Goal: Use online tool/utility: Utilize a website feature to perform a specific function

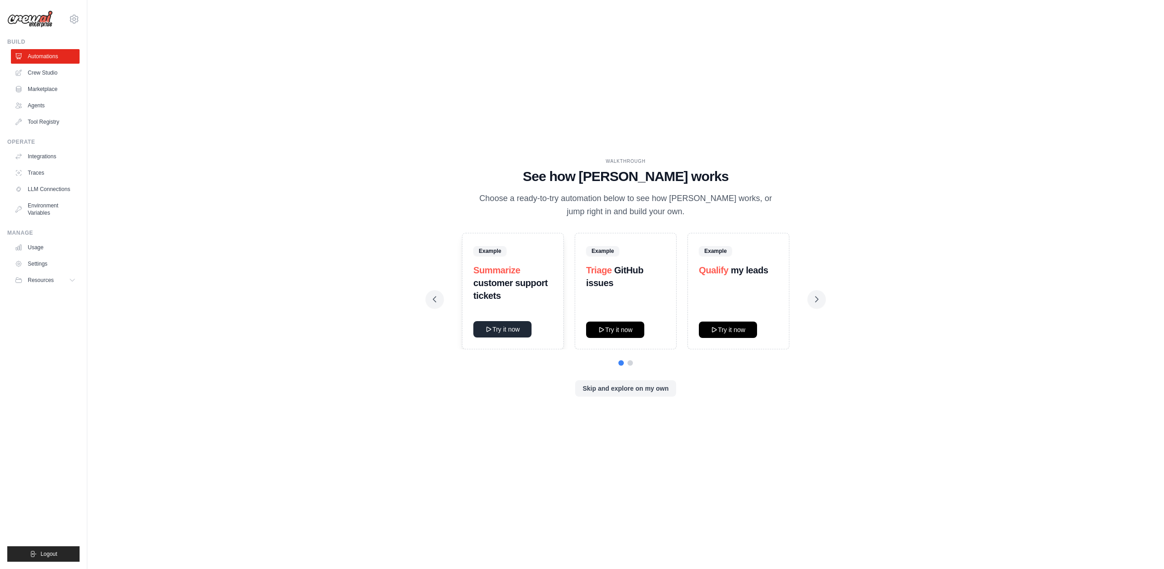
click at [498, 331] on button "Try it now" at bounding box center [503, 329] width 58 height 16
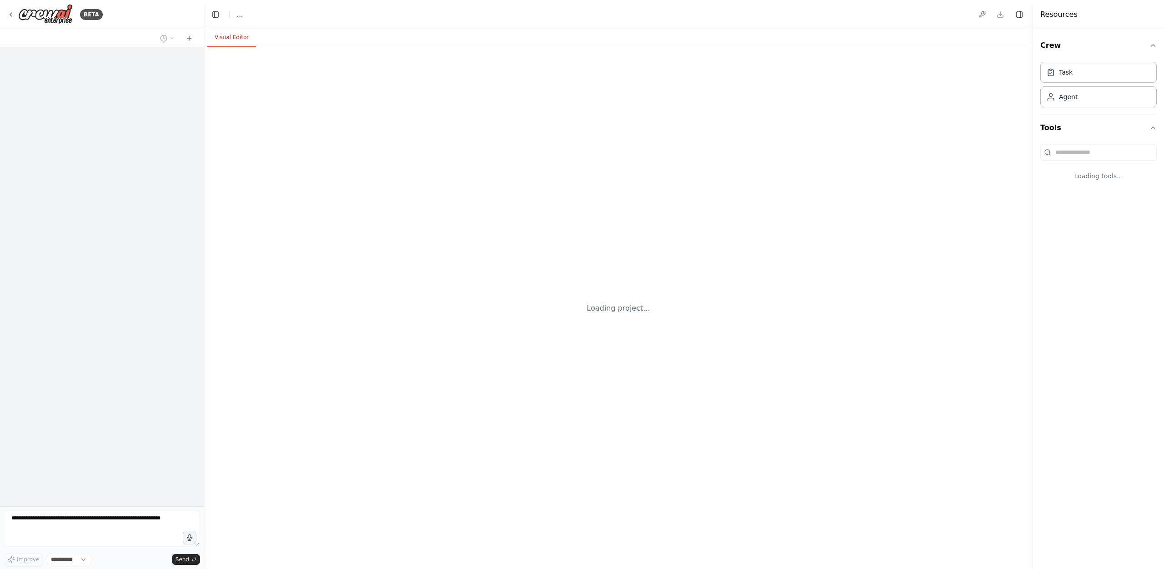
select select "****"
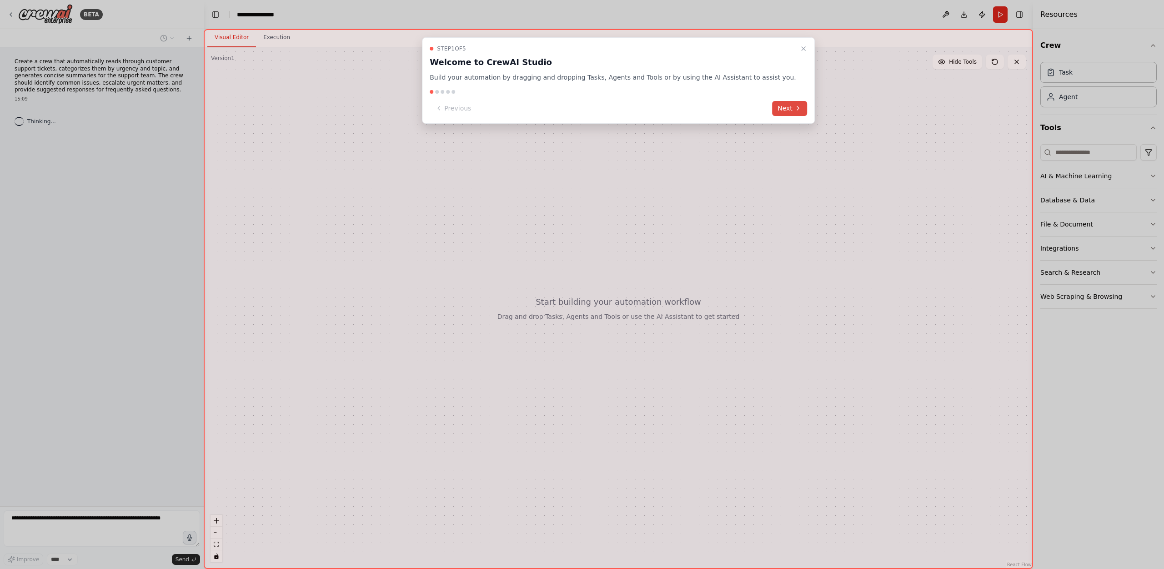
click at [774, 113] on button "Next" at bounding box center [789, 108] width 35 height 15
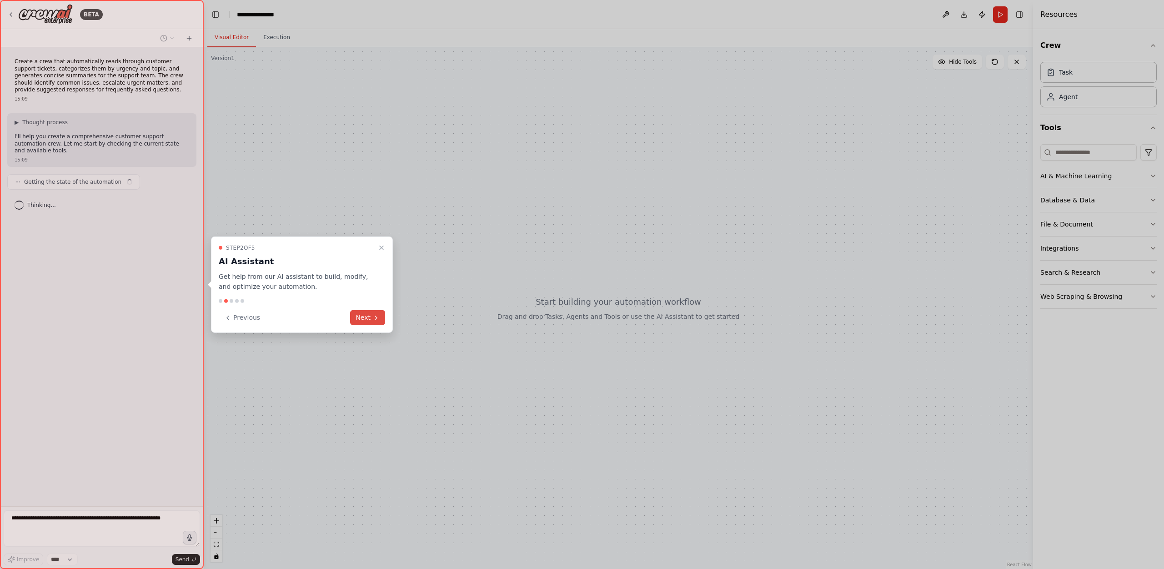
click at [370, 316] on button "Next" at bounding box center [367, 317] width 35 height 15
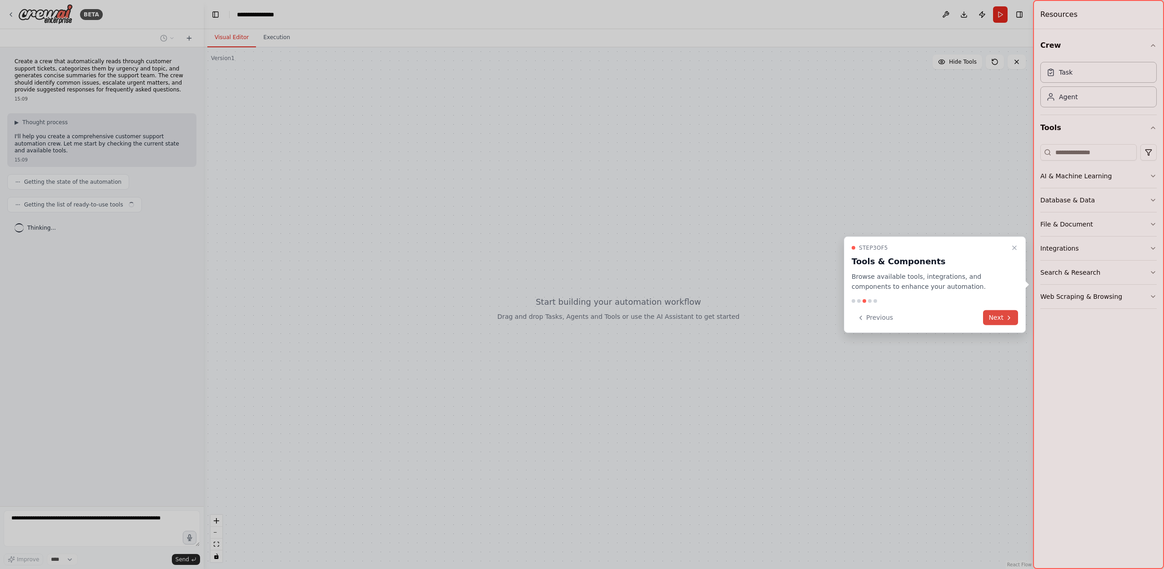
click at [1010, 315] on icon at bounding box center [1009, 317] width 7 height 7
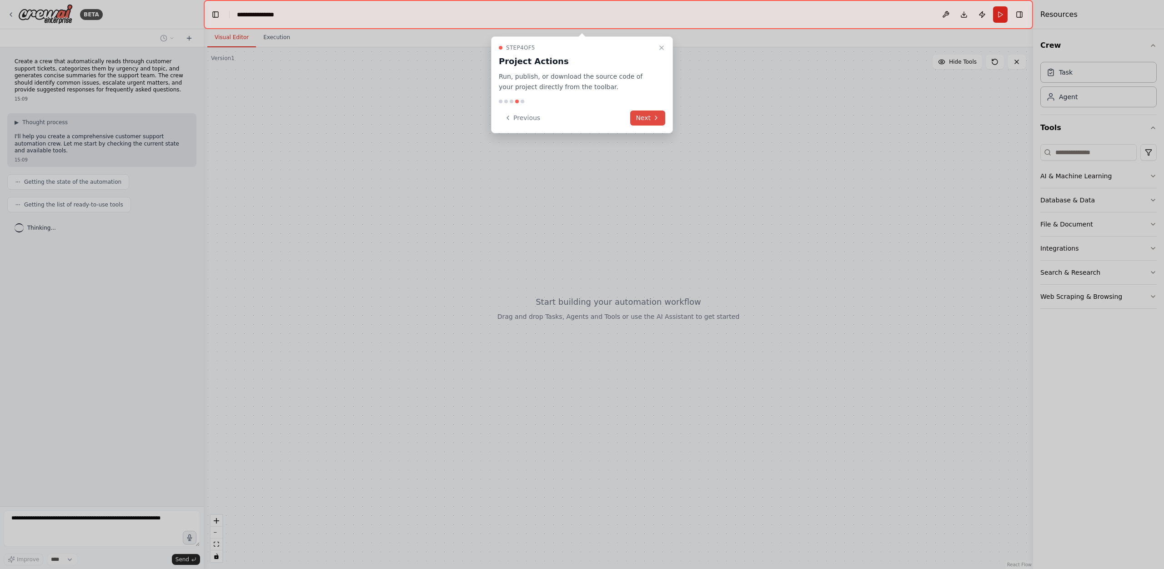
click at [648, 118] on button "Next" at bounding box center [647, 118] width 35 height 15
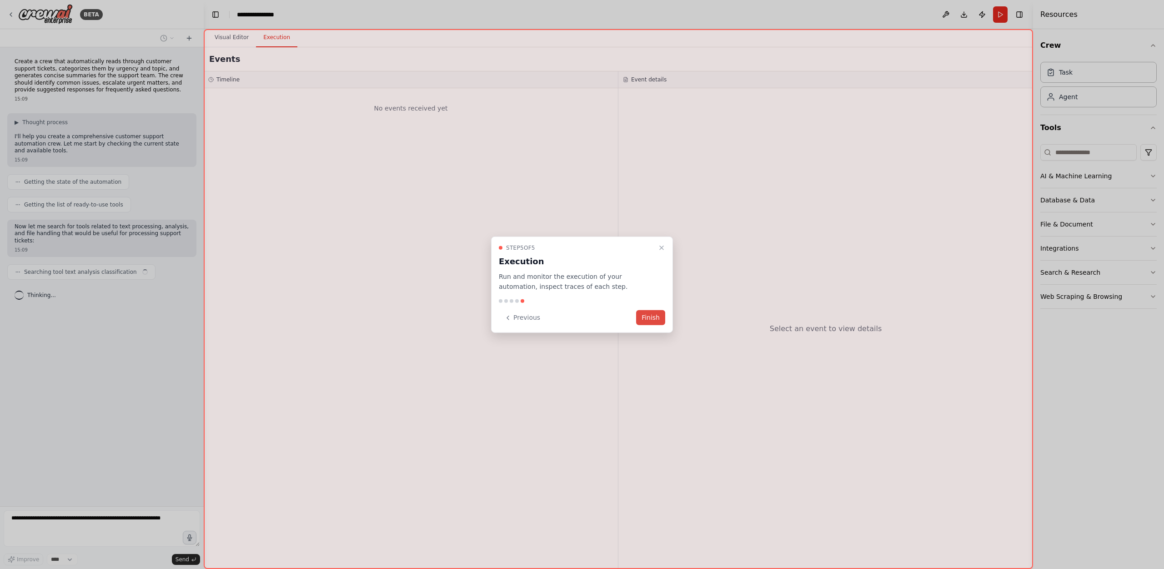
click at [651, 315] on button "Finish" at bounding box center [650, 317] width 29 height 15
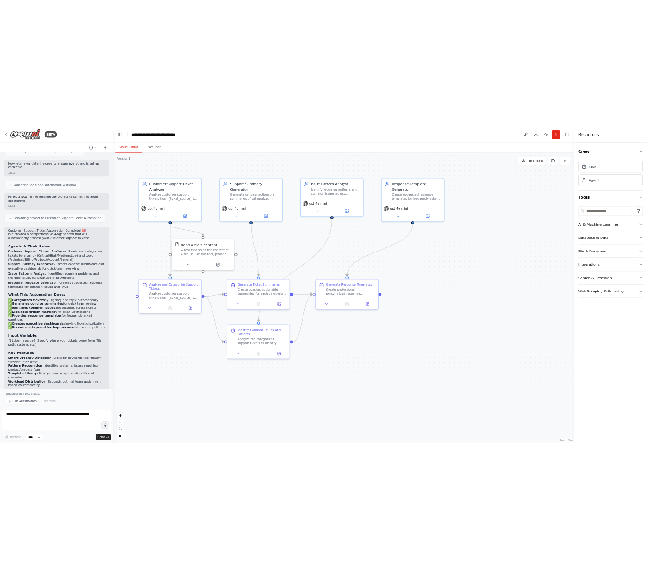
scroll to position [528, 0]
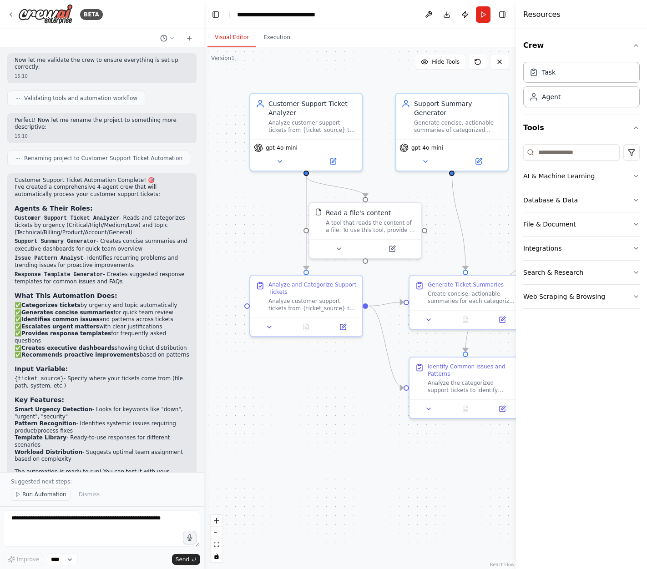
click at [47, 489] on button "Run Automation" at bounding box center [41, 494] width 60 height 13
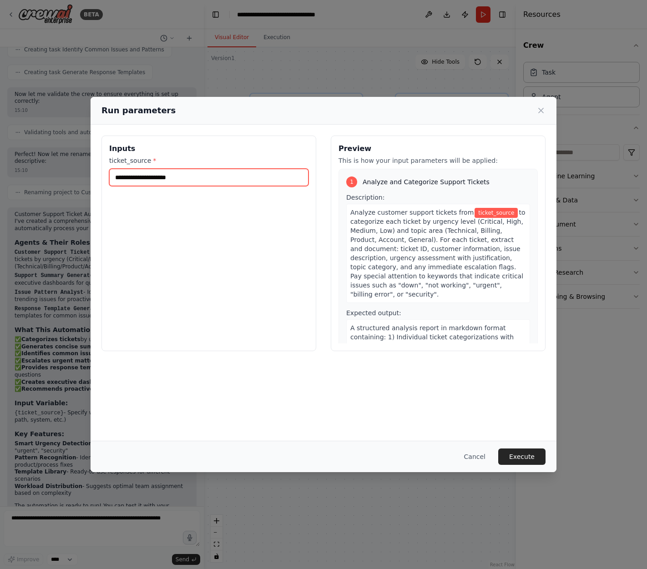
click at [210, 178] on input "ticket_source *" at bounding box center [208, 177] width 199 height 17
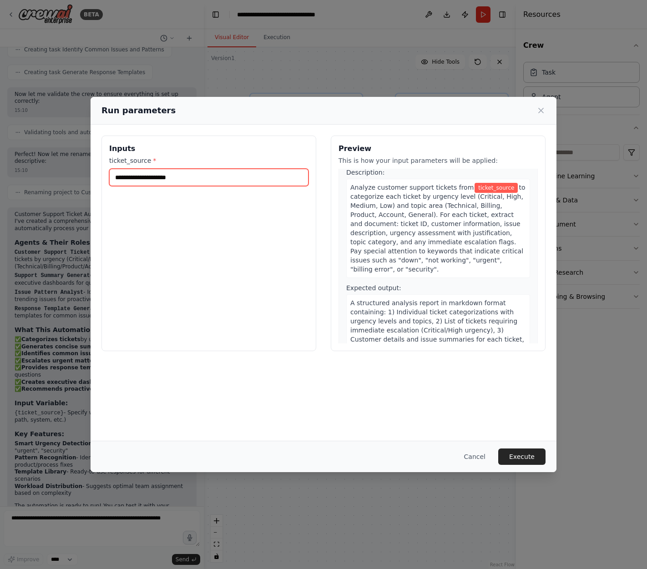
scroll to position [26, 0]
click at [479, 454] on button "Cancel" at bounding box center [475, 457] width 36 height 16
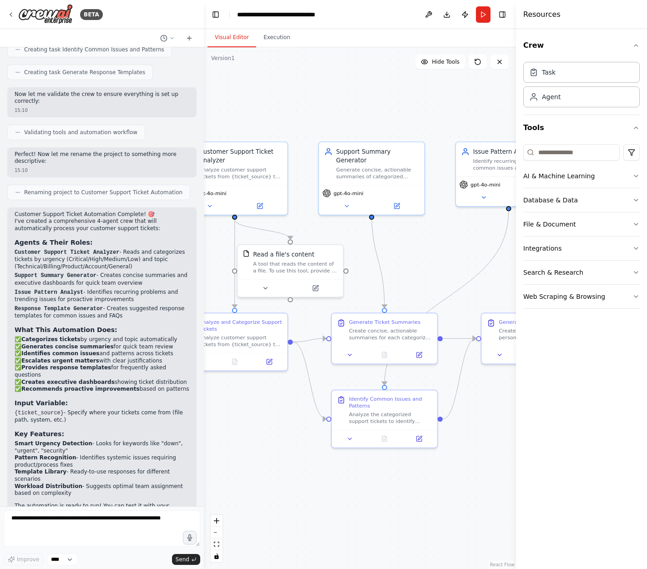
drag, startPoint x: 435, startPoint y: 256, endPoint x: 359, endPoint y: 292, distance: 84.0
click at [359, 292] on div ".deletable-edge-delete-btn { width: 20px; height: 20px; border: 0px solid #ffff…" at bounding box center [360, 308] width 312 height 522
click at [191, 40] on icon at bounding box center [189, 38] width 7 height 7
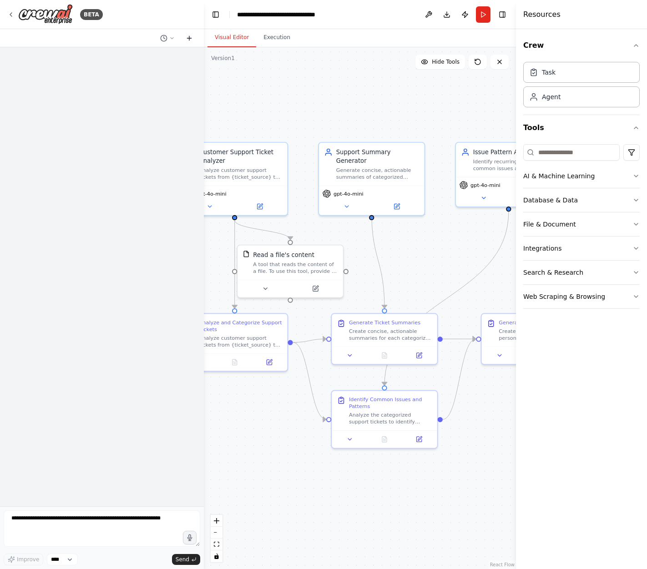
scroll to position [0, 0]
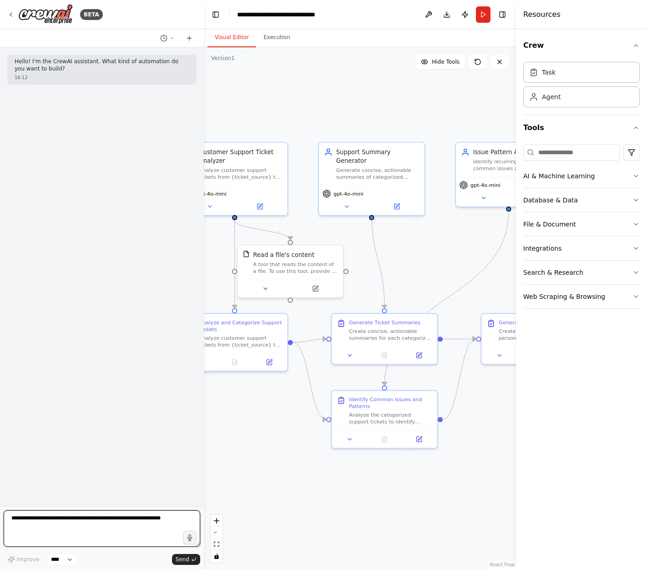
click at [47, 516] on textarea at bounding box center [102, 528] width 197 height 36
type textarea "**********"
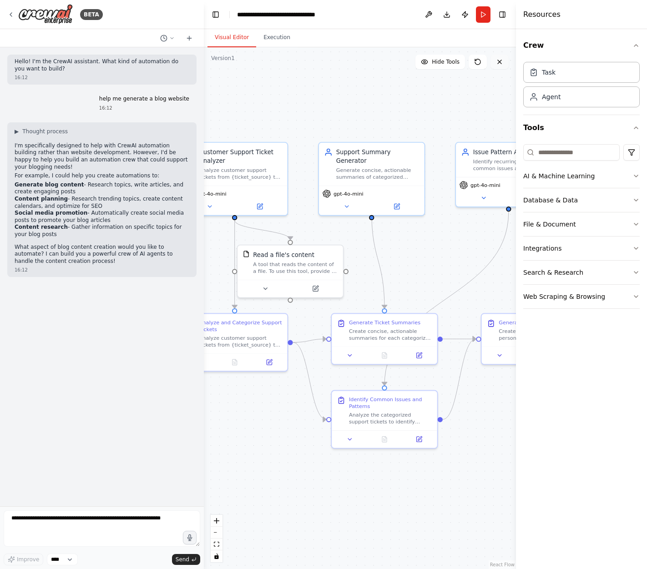
click at [500, 68] on button at bounding box center [499, 62] width 18 height 15
click at [483, 64] on button at bounding box center [478, 62] width 18 height 15
click at [43, 522] on textarea at bounding box center [102, 528] width 197 height 36
click at [598, 180] on button "AI & Machine Learning" at bounding box center [581, 176] width 116 height 24
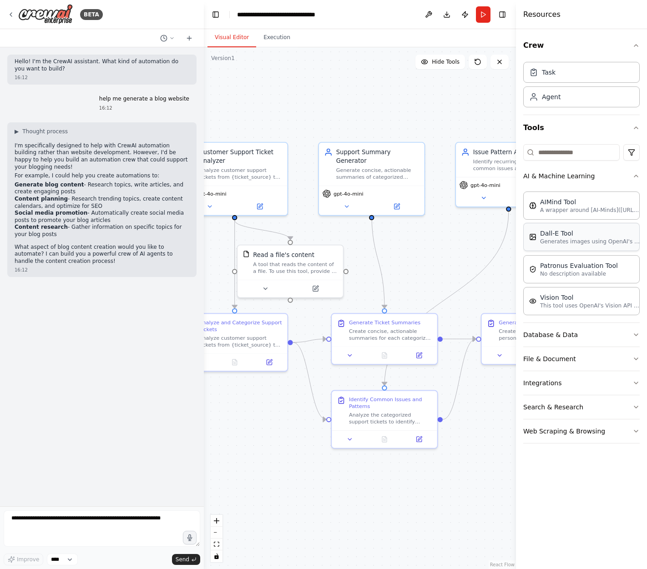
click at [599, 244] on p "Generates images using OpenAI's Dall-E model." at bounding box center [590, 241] width 100 height 7
drag, startPoint x: 452, startPoint y: 260, endPoint x: 413, endPoint y: 259, distance: 39.1
click at [413, 259] on div "Generates images using OpenAI's Dall-E model." at bounding box center [436, 266] width 85 height 14
click at [596, 333] on button "Database & Data" at bounding box center [581, 335] width 116 height 24
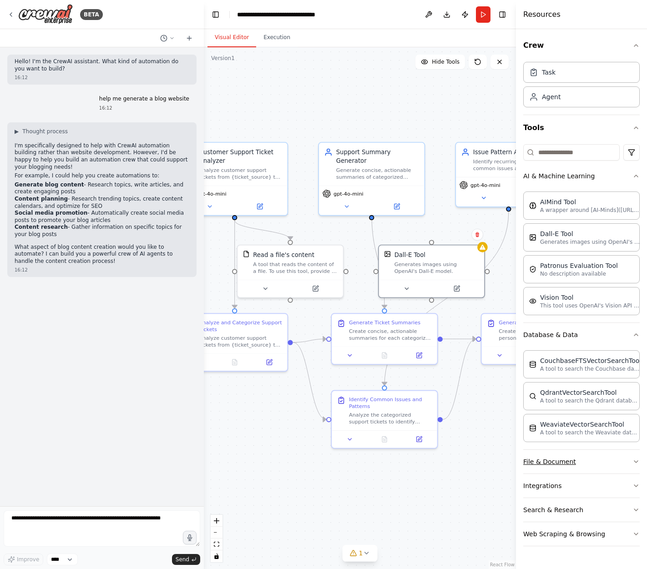
click at [595, 472] on button "File & Document" at bounding box center [581, 462] width 116 height 24
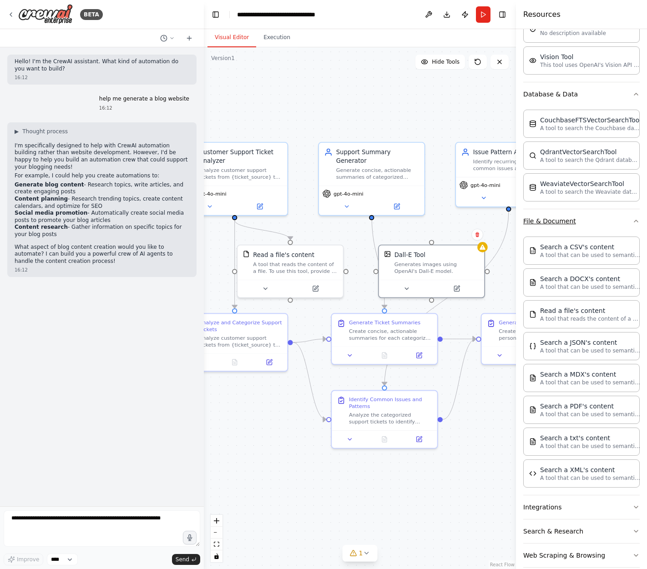
scroll to position [254, 0]
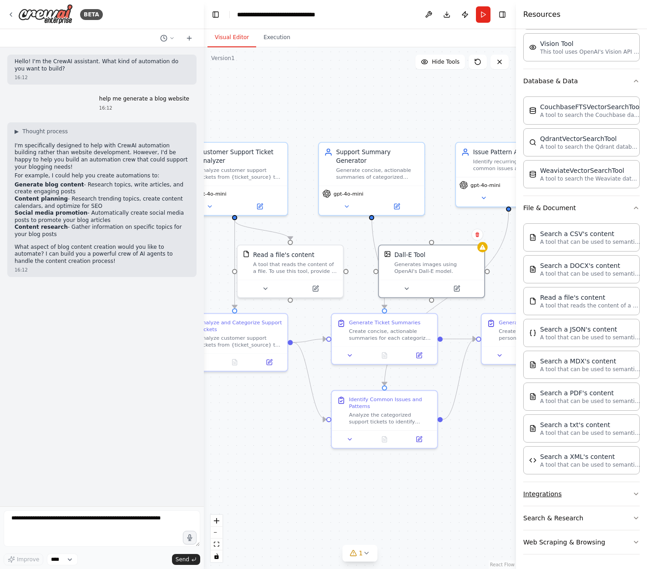
click at [593, 495] on button "Integrations" at bounding box center [581, 494] width 116 height 24
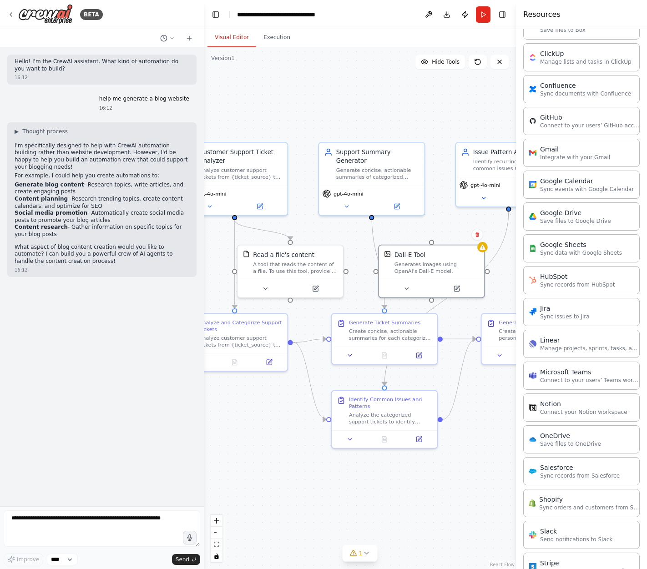
scroll to position [898, 0]
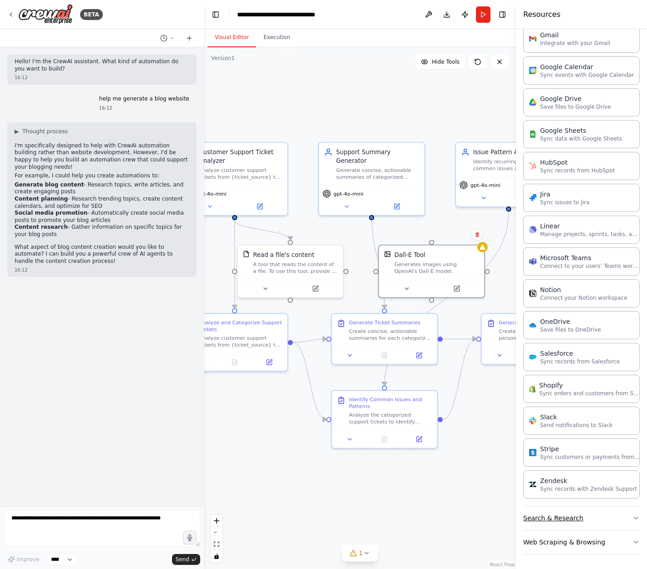
click at [591, 528] on button "Search & Research" at bounding box center [581, 518] width 116 height 24
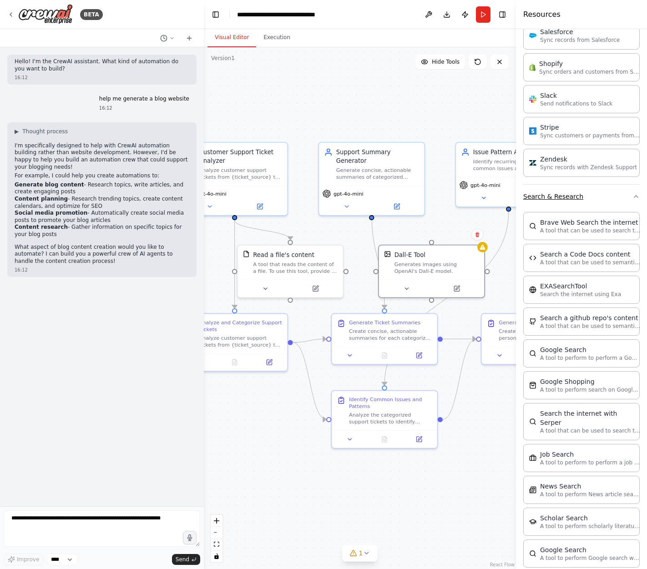
scroll to position [1360, 0]
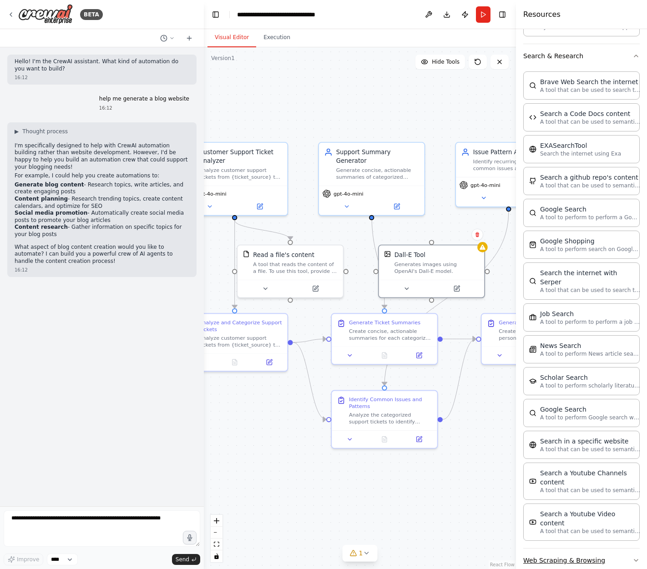
click at [596, 549] on button "Web Scraping & Browsing" at bounding box center [581, 561] width 116 height 24
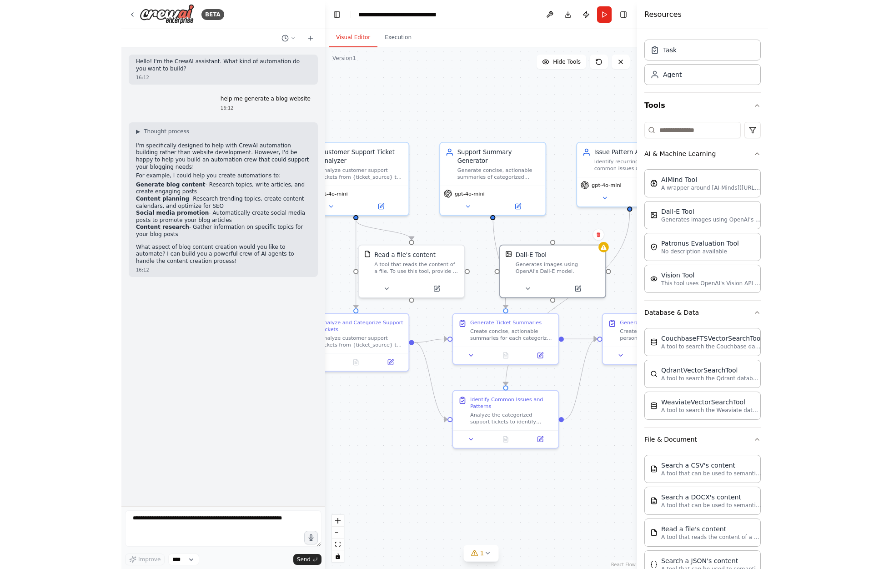
scroll to position [0, 0]
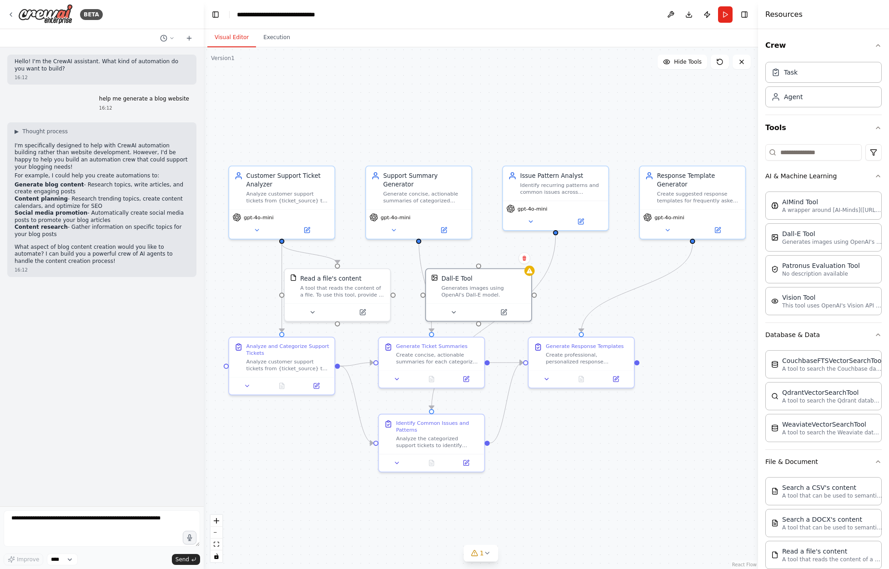
drag, startPoint x: 580, startPoint y: 394, endPoint x: 628, endPoint y: 418, distance: 52.9
click at [628, 418] on div ".deletable-edge-delete-btn { width: 20px; height: 20px; border: 0px solid #ffff…" at bounding box center [481, 308] width 554 height 522
drag, startPoint x: 458, startPoint y: 285, endPoint x: 630, endPoint y: 441, distance: 232.2
click at [630, 391] on div "Generates images using OpenAI's Dall-E model." at bounding box center [646, 384] width 85 height 14
click at [695, 412] on icon at bounding box center [695, 411] width 5 height 5
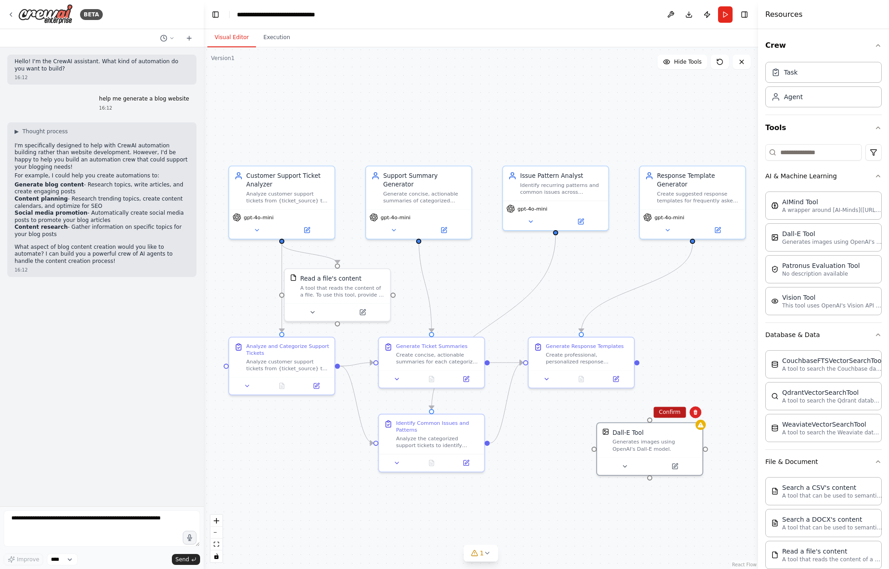
click at [676, 410] on button "Confirm" at bounding box center [670, 412] width 32 height 11
click at [9, 15] on icon at bounding box center [10, 14] width 7 height 7
click at [345, 18] on icon "breadcrumb" at bounding box center [346, 14] width 7 height 7
click at [346, 15] on icon "breadcrumb" at bounding box center [347, 14] width 6 height 6
click at [60, 16] on img at bounding box center [45, 14] width 55 height 20
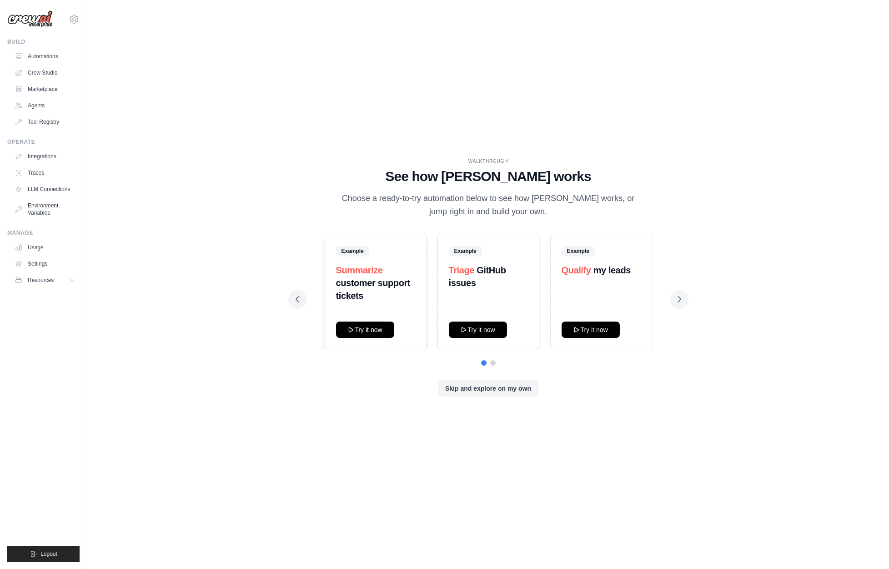
click at [465, 269] on span "Triage" at bounding box center [462, 270] width 26 height 10
click at [488, 327] on button "Try it now" at bounding box center [478, 329] width 58 height 16
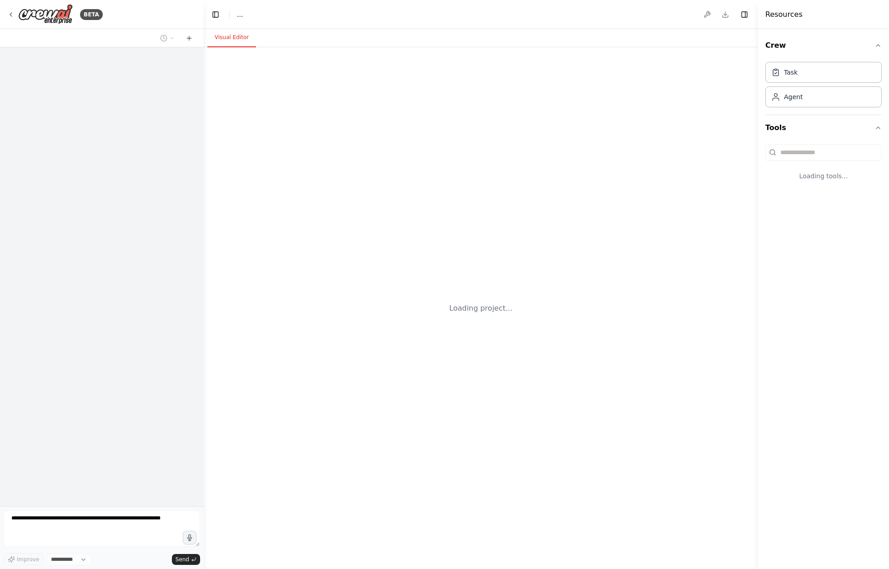
select select "****"
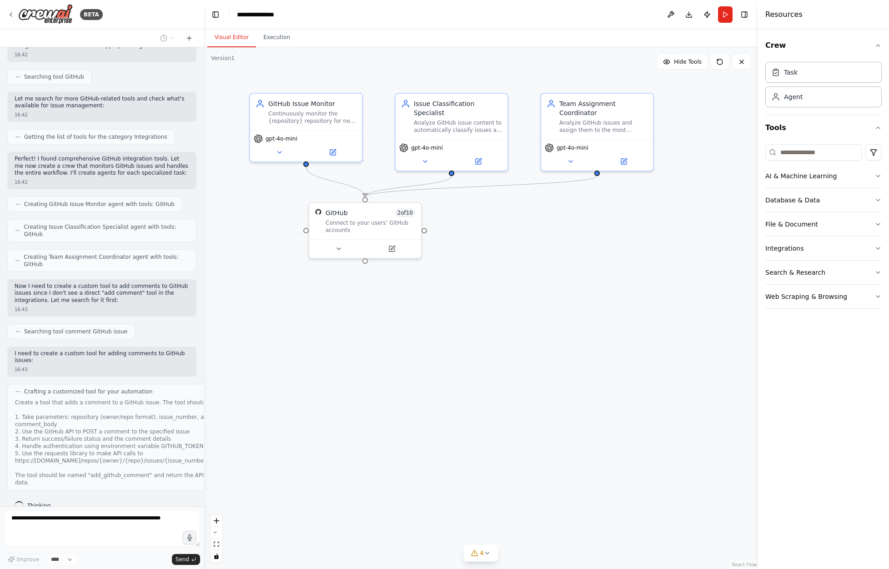
scroll to position [112, 0]
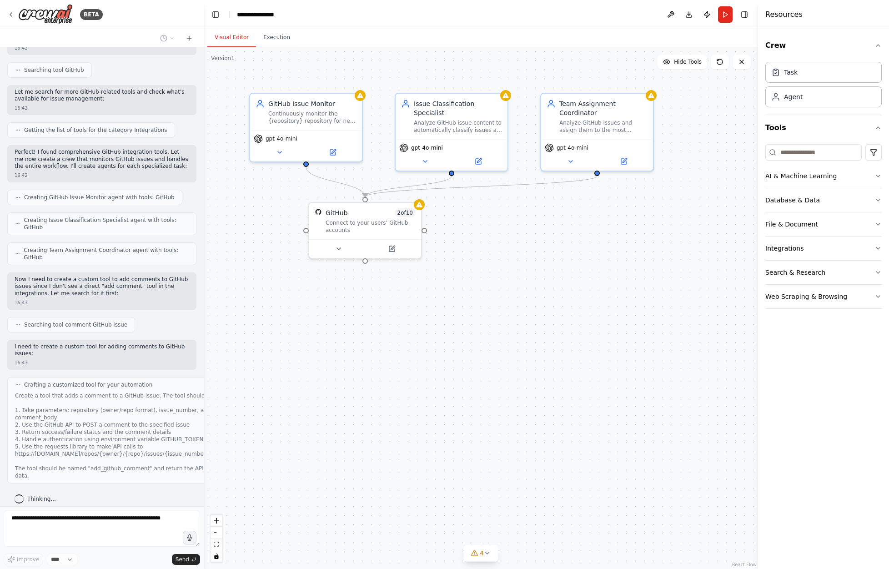
click at [845, 181] on button "AI & Machine Learning" at bounding box center [824, 176] width 116 height 24
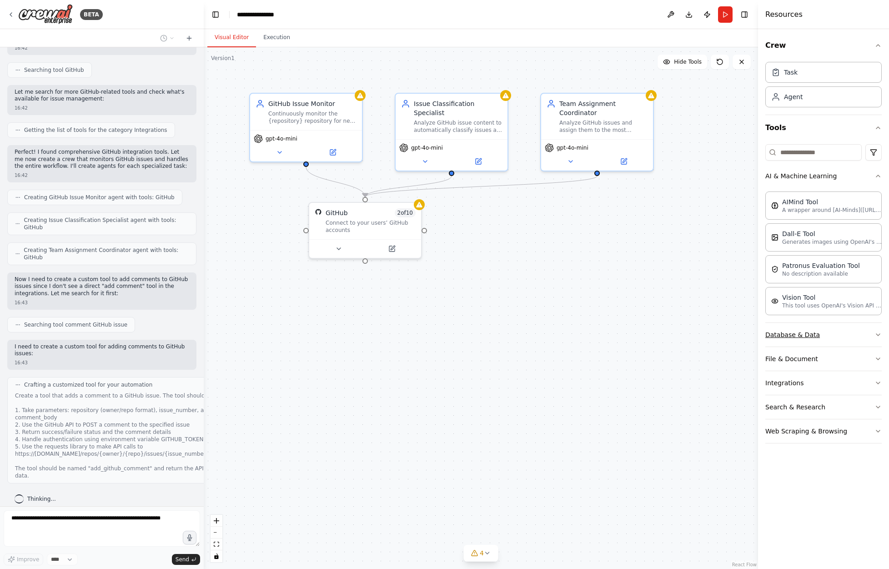
click at [834, 326] on button "Database & Data" at bounding box center [824, 335] width 116 height 24
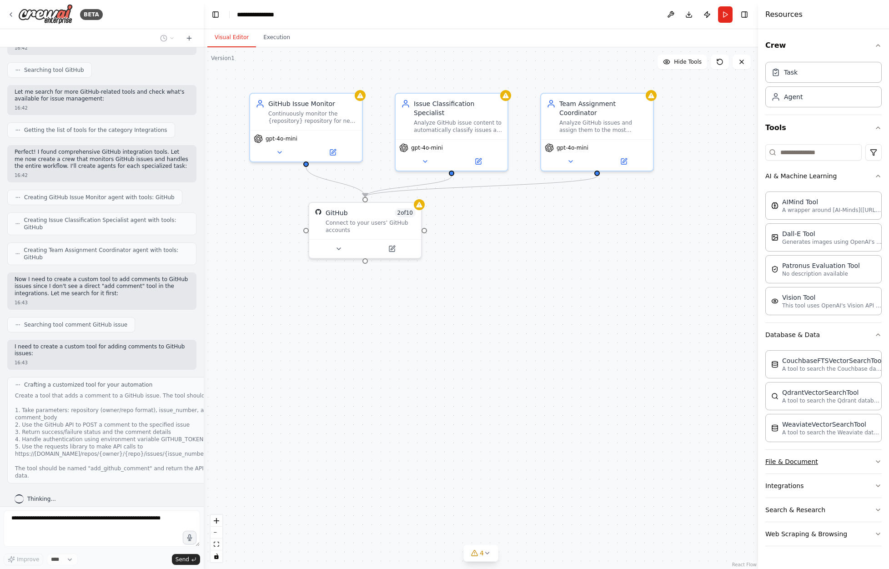
click at [825, 461] on button "File & Document" at bounding box center [824, 462] width 116 height 24
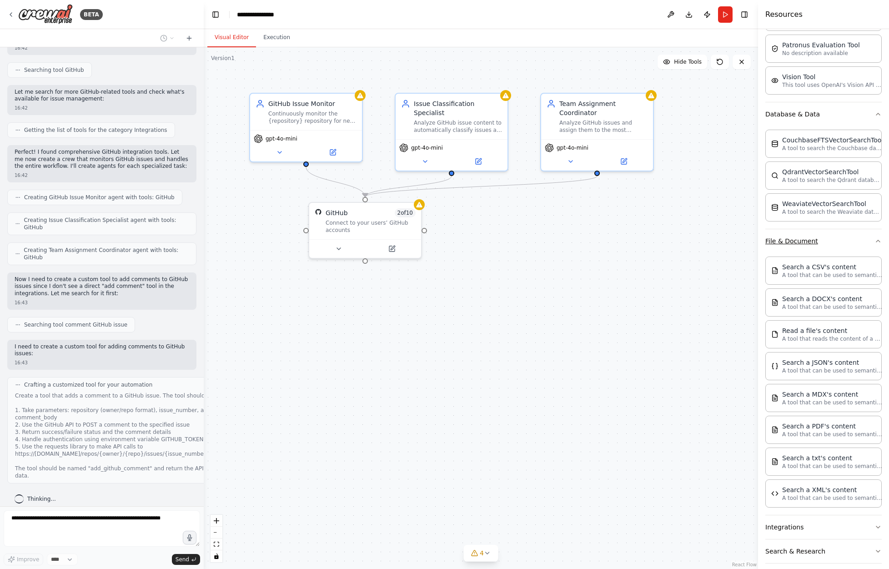
scroll to position [254, 0]
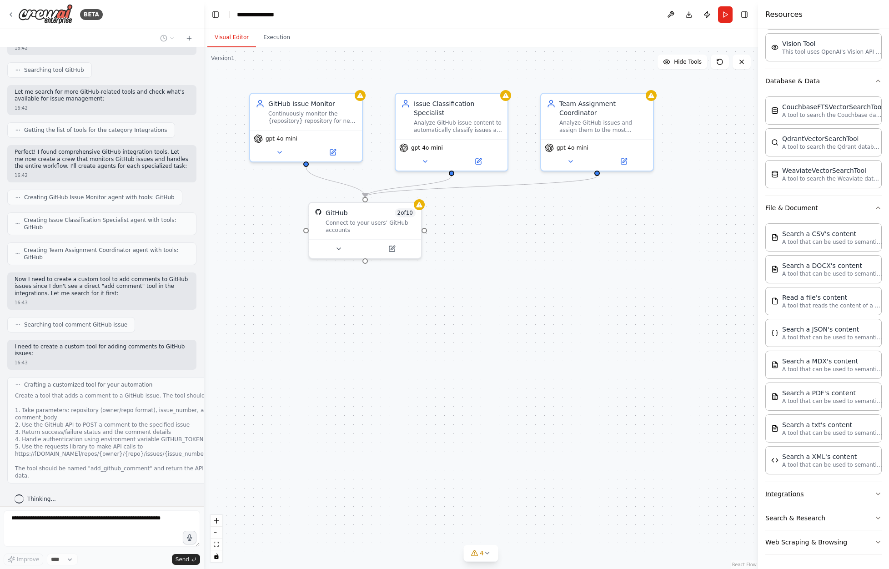
click at [818, 494] on button "Integrations" at bounding box center [824, 494] width 116 height 24
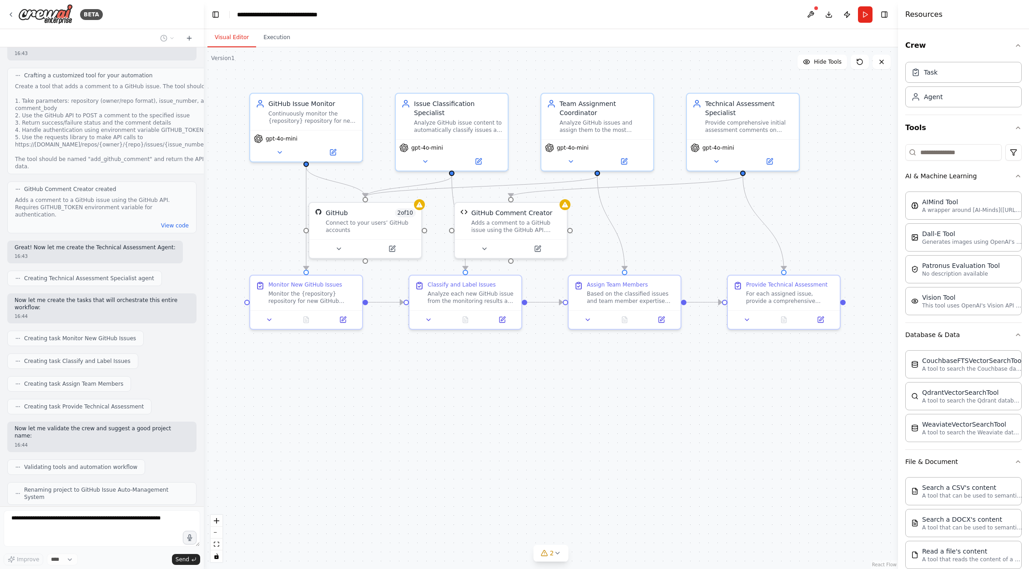
scroll to position [428, 0]
